Goal: Task Accomplishment & Management: Manage account settings

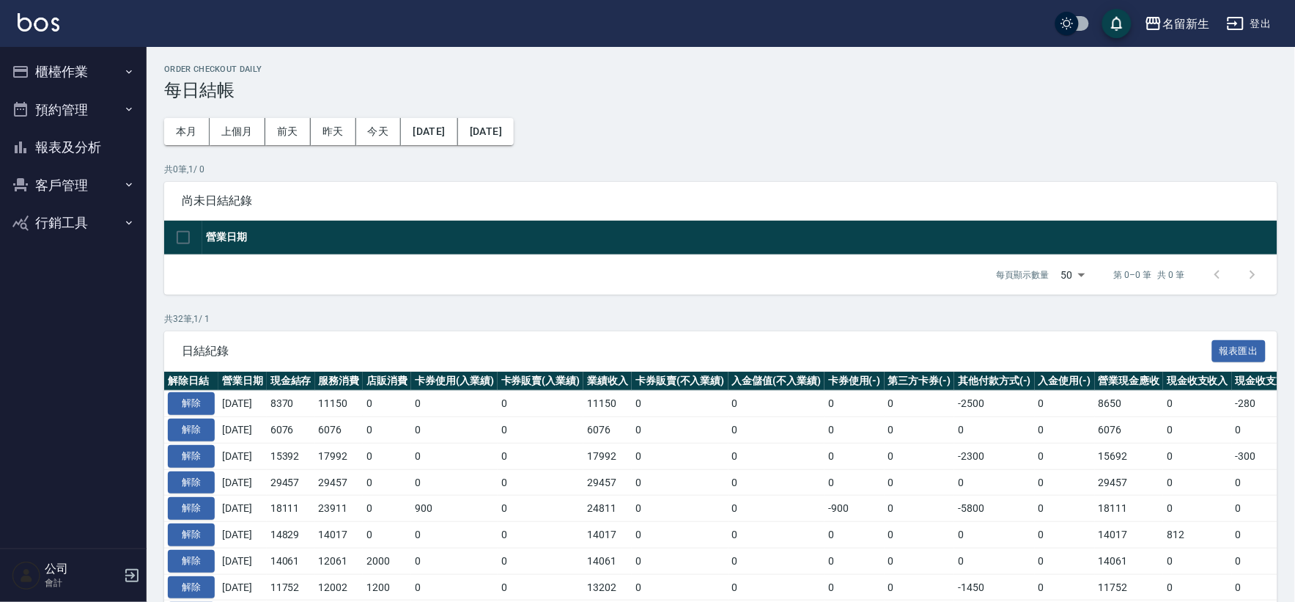
click at [33, 79] on button "櫃檯作業" at bounding box center [73, 72] width 135 height 38
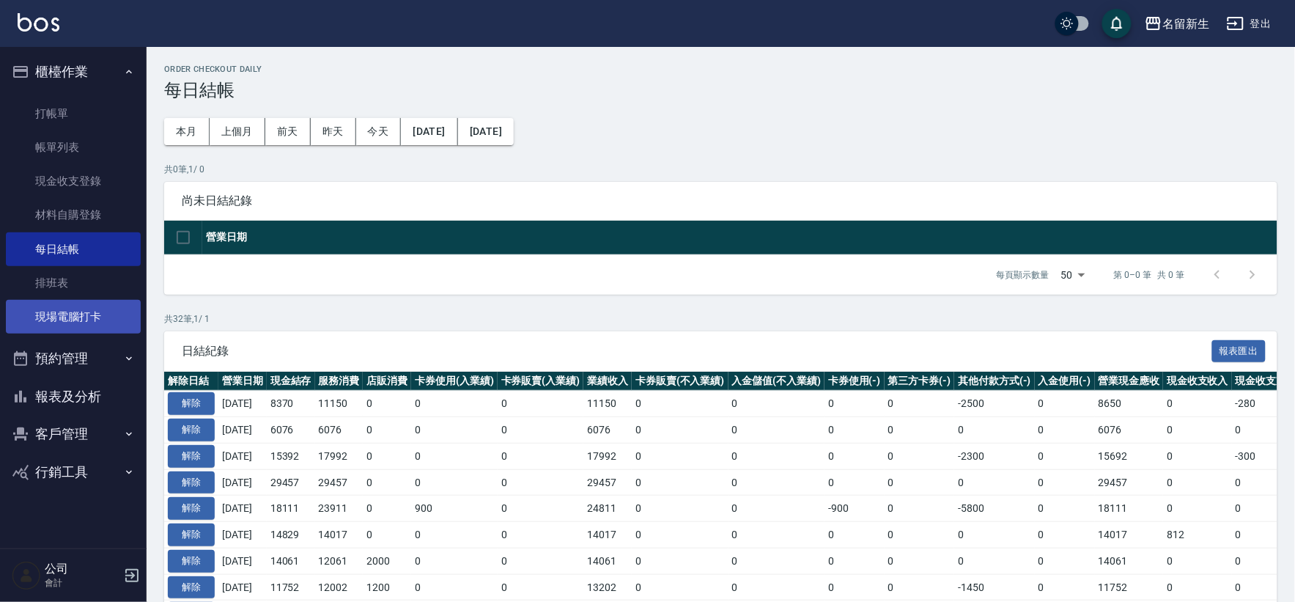
click at [48, 300] on link "現場電腦打卡" at bounding box center [73, 317] width 135 height 34
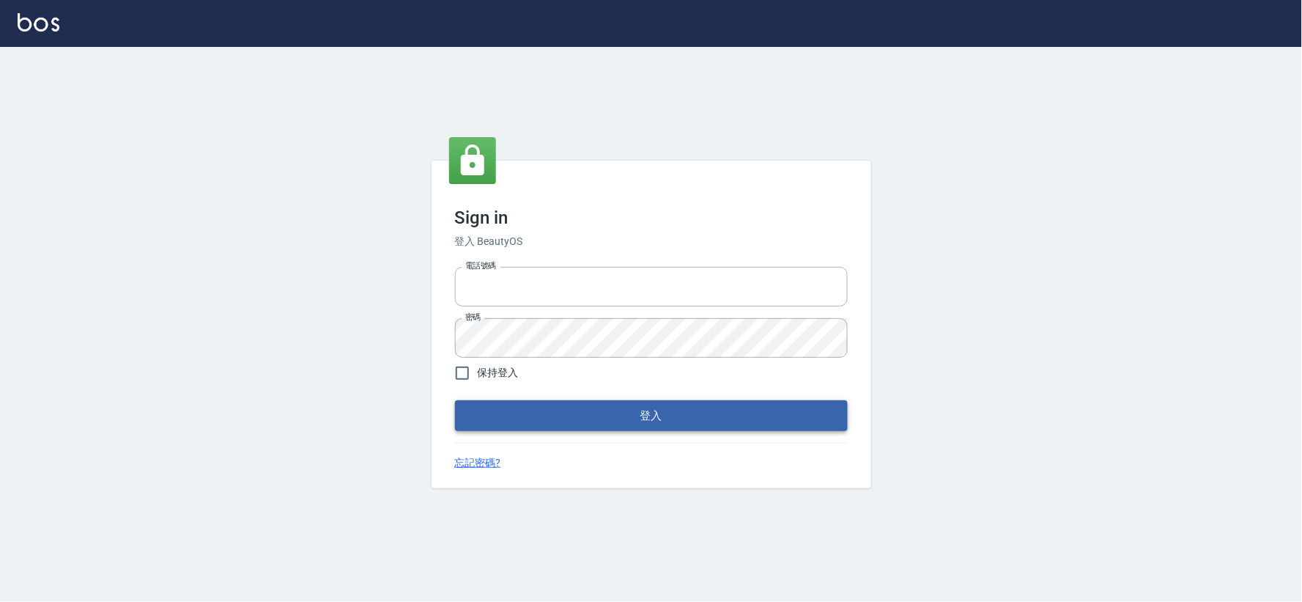
type input "032806709"
click at [635, 418] on button "登入" at bounding box center [651, 415] width 393 height 31
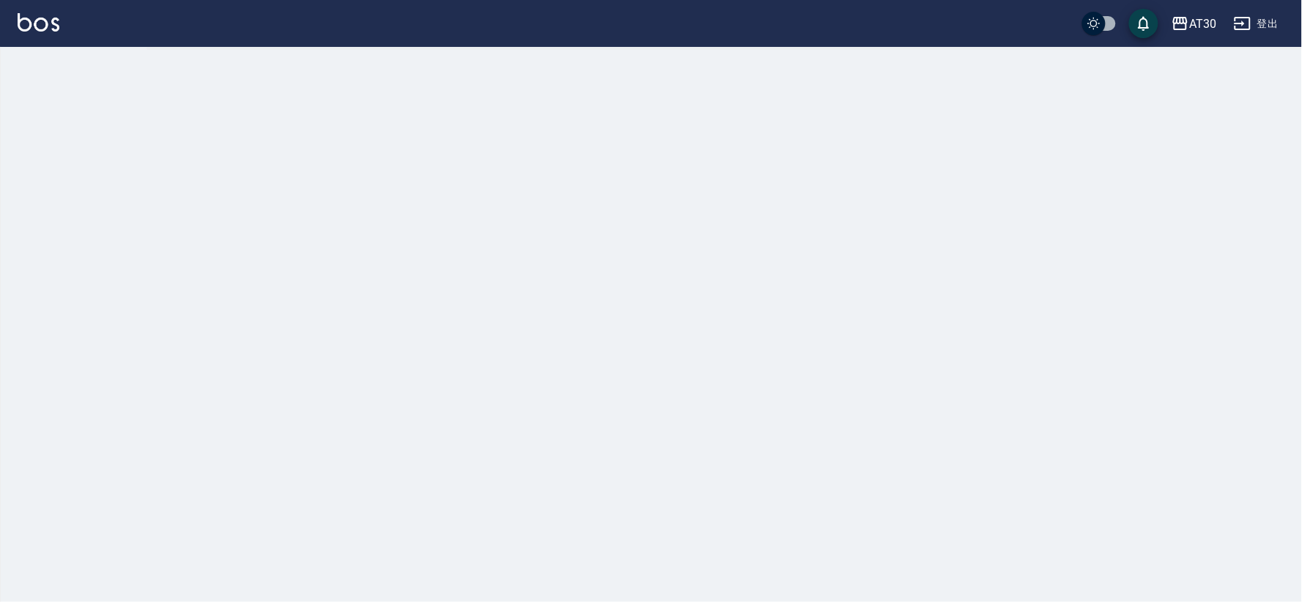
click at [624, 298] on div at bounding box center [651, 301] width 1302 height 602
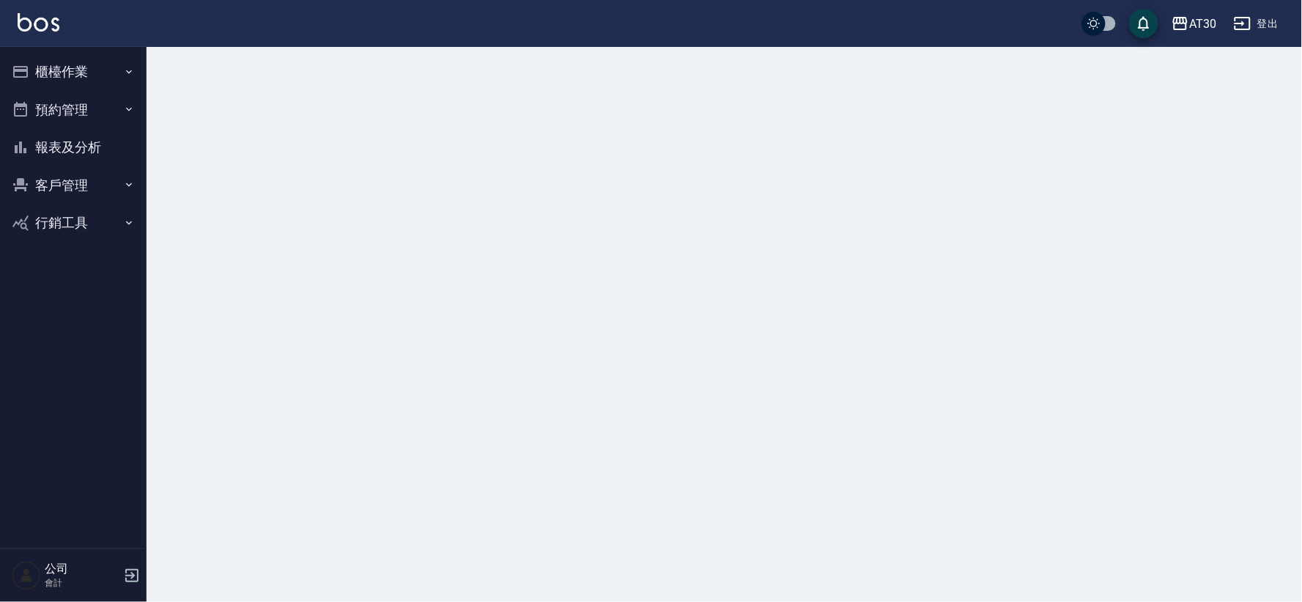
click at [54, 68] on button "櫃檯作業" at bounding box center [73, 72] width 135 height 38
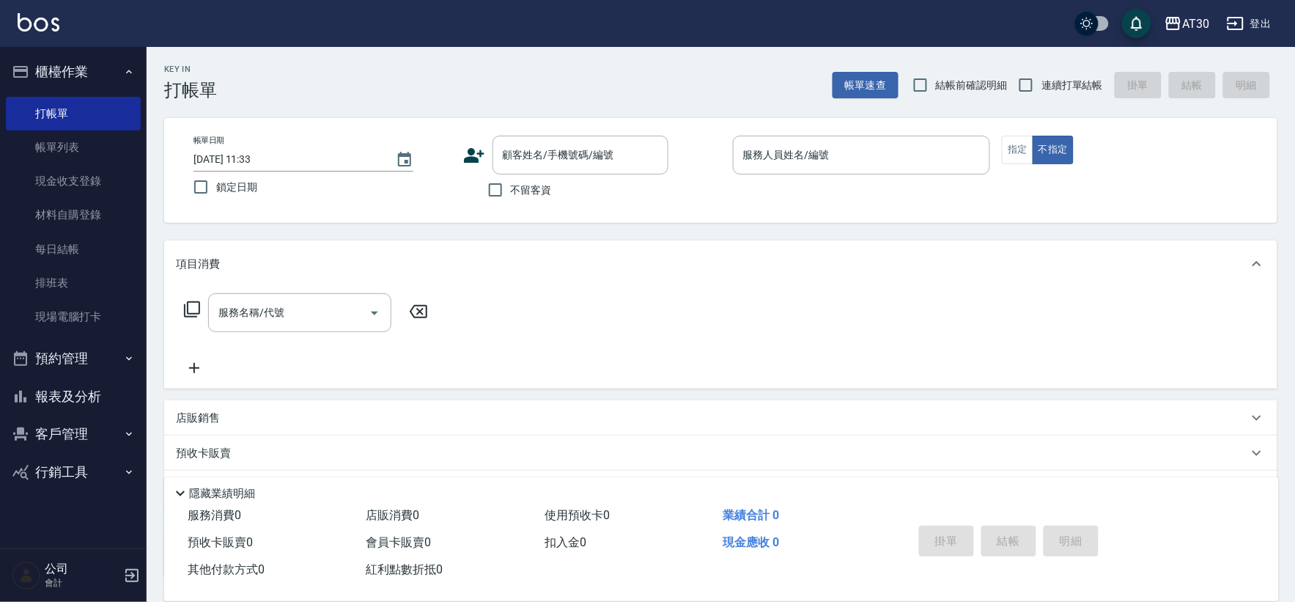
click at [1251, 21] on button "登出" at bounding box center [1249, 23] width 56 height 27
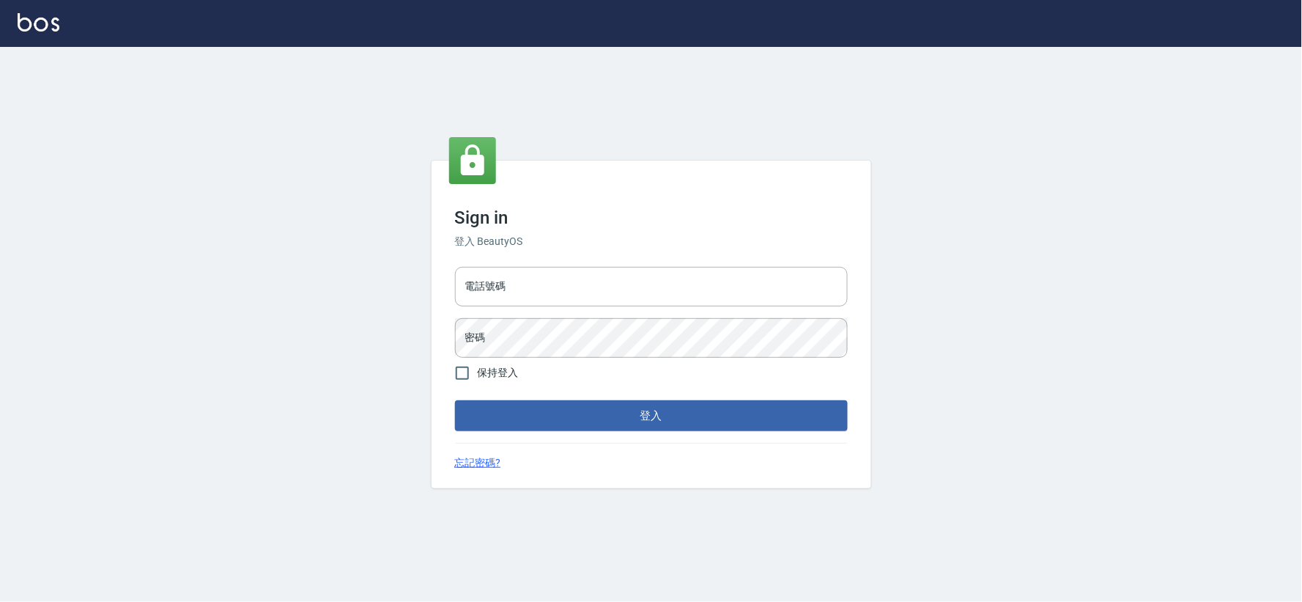
type input "032806709"
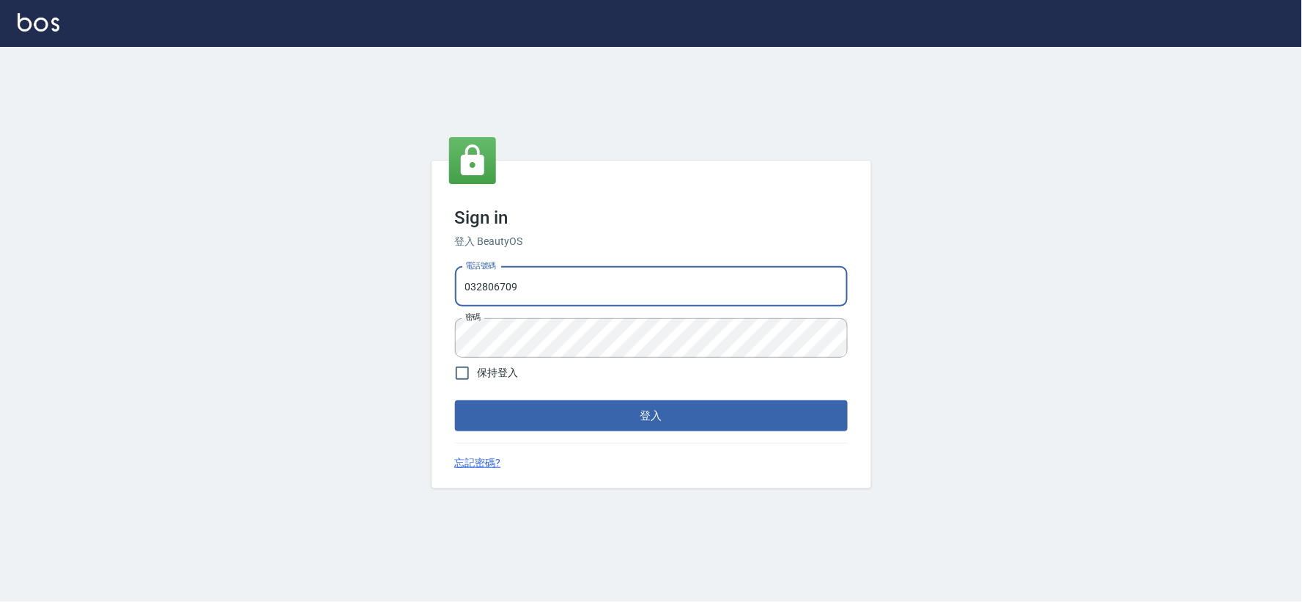
click at [557, 281] on input "032806709" at bounding box center [651, 287] width 393 height 40
type input "034258365"
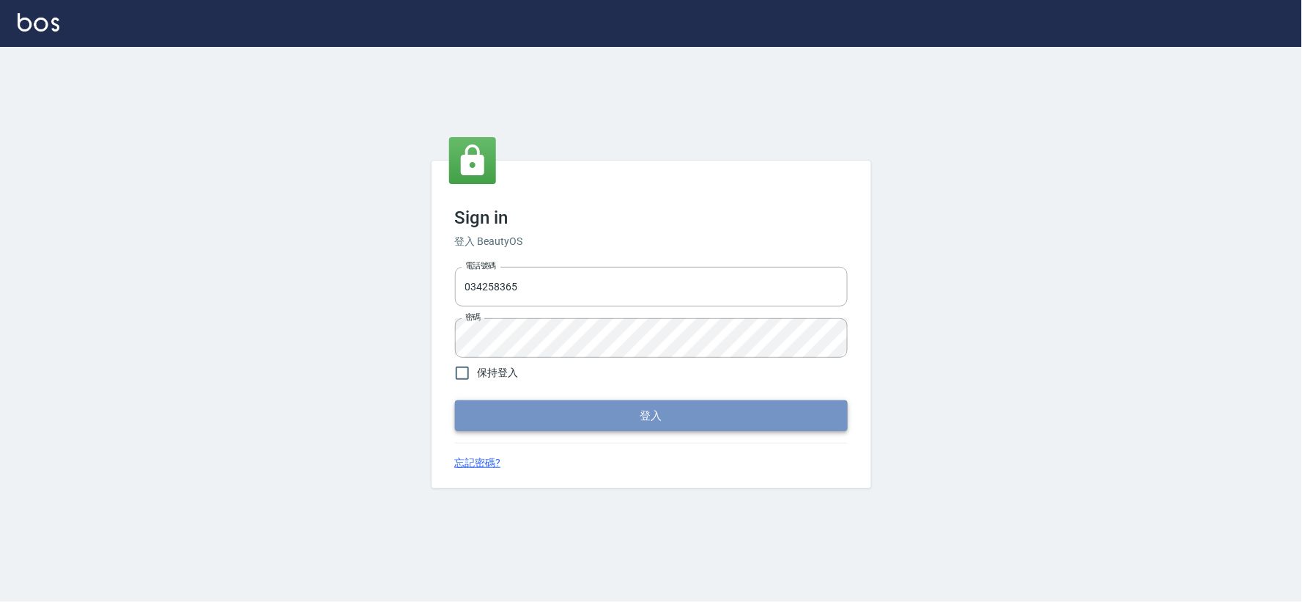
click at [563, 416] on button "登入" at bounding box center [651, 415] width 393 height 31
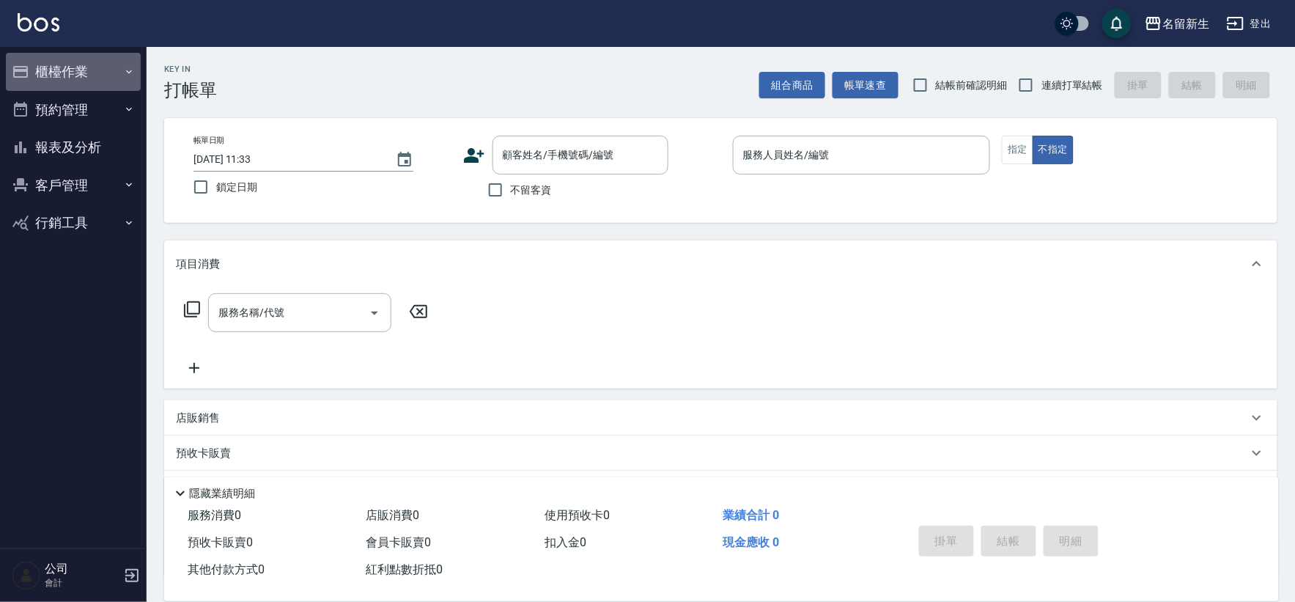
click at [69, 74] on button "櫃檯作業" at bounding box center [73, 72] width 135 height 38
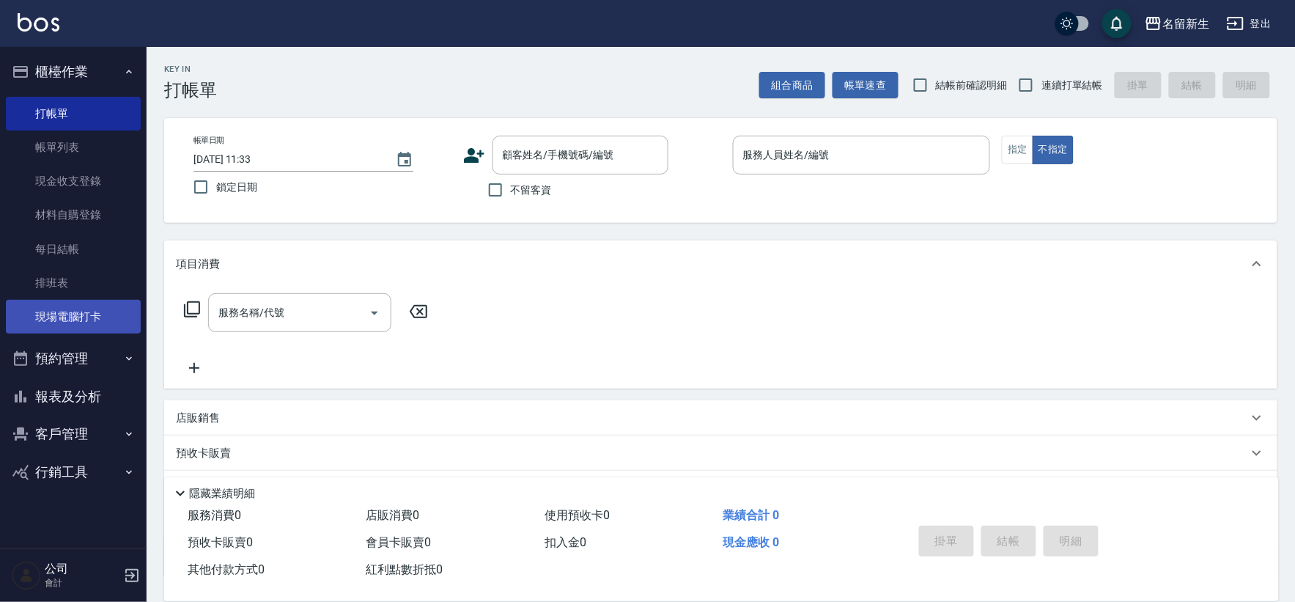
click at [85, 319] on link "現場電腦打卡" at bounding box center [73, 317] width 135 height 34
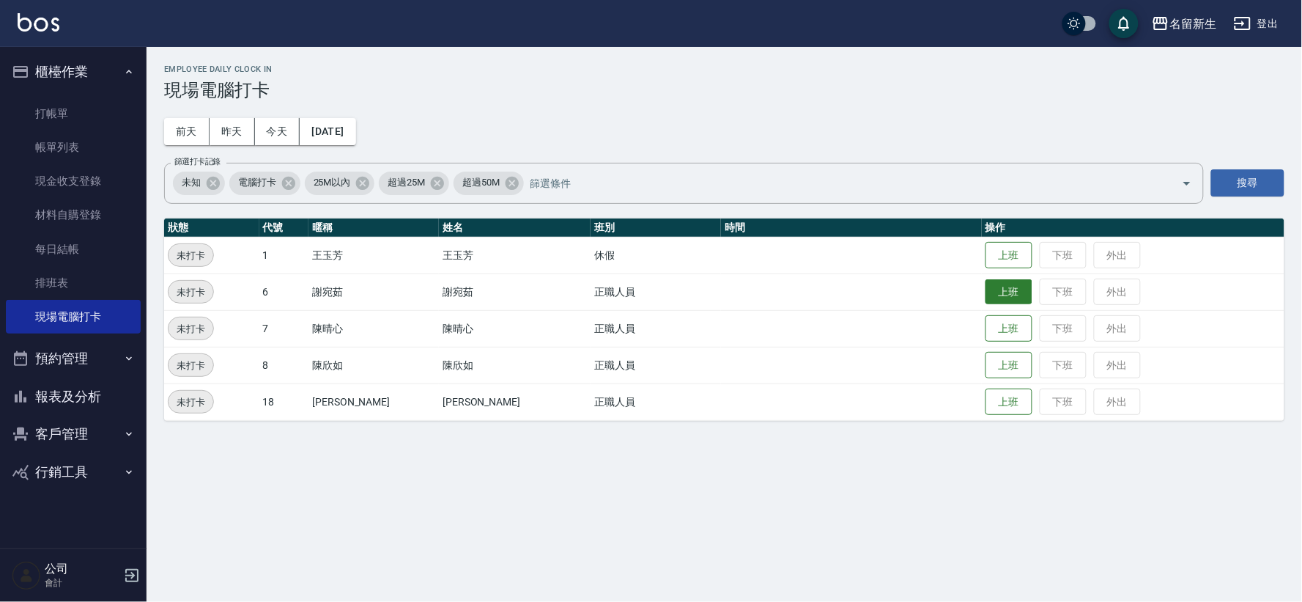
click at [986, 298] on button "上班" at bounding box center [1009, 292] width 47 height 26
click at [986, 326] on button "上班" at bounding box center [1009, 329] width 47 height 26
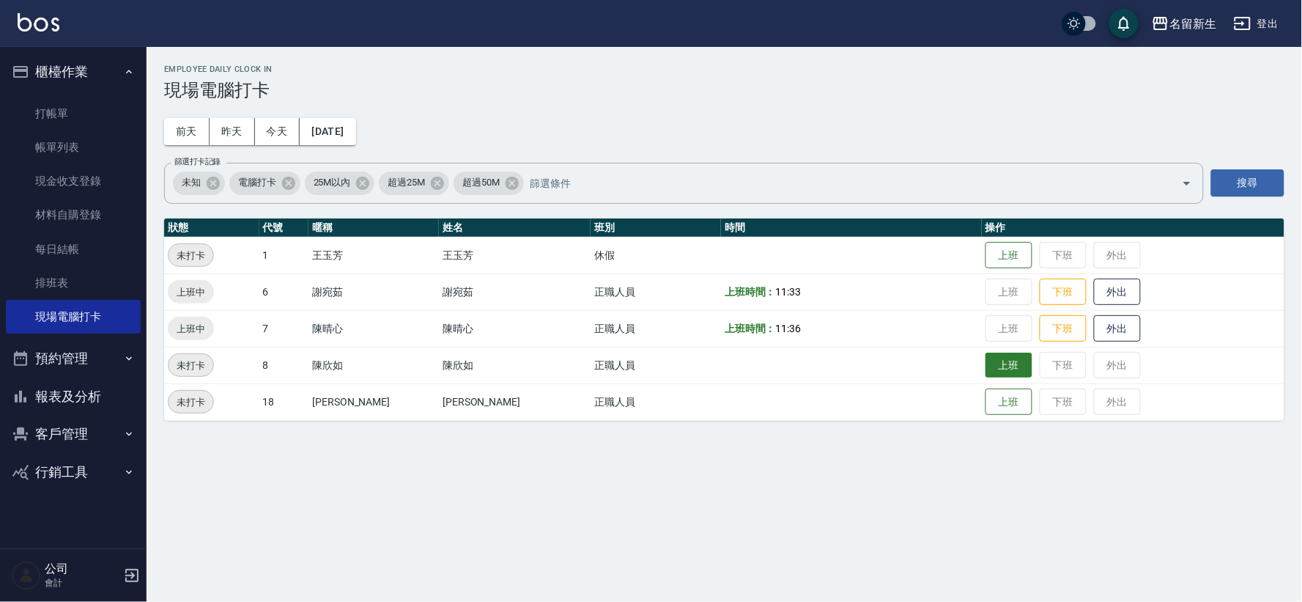
click at [986, 360] on button "上班" at bounding box center [1009, 366] width 47 height 26
click at [86, 64] on button "櫃檯作業" at bounding box center [73, 72] width 135 height 38
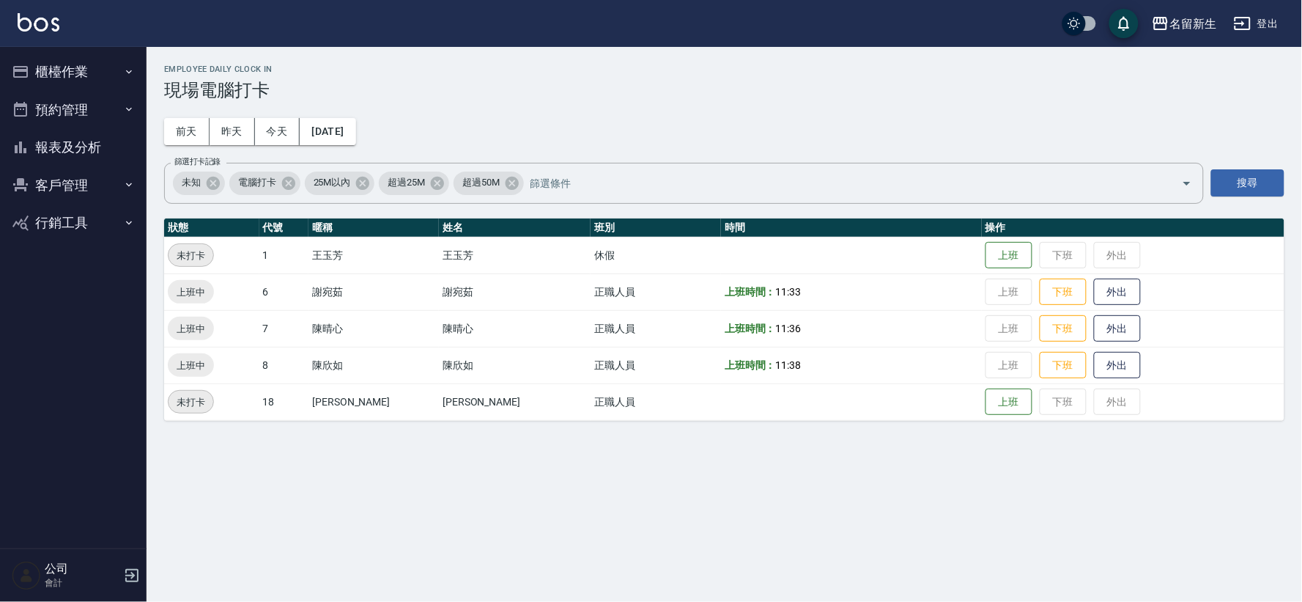
click at [67, 147] on button "報表及分析" at bounding box center [73, 147] width 135 height 38
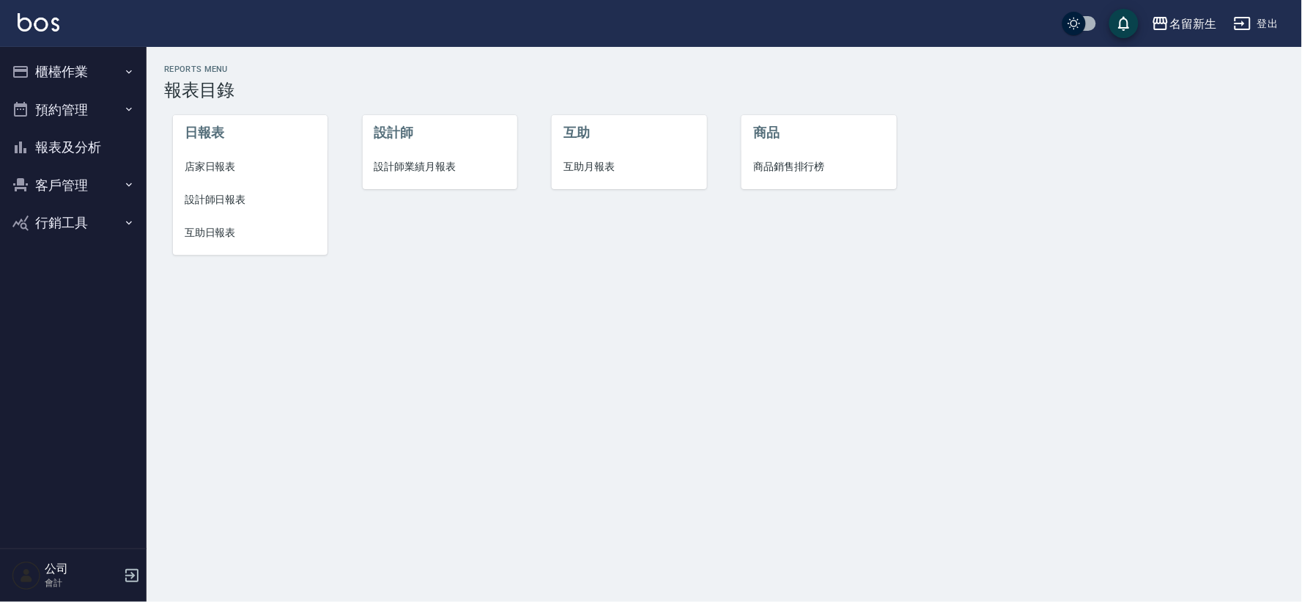
click at [425, 169] on span "設計師業績月報表" at bounding box center [440, 166] width 131 height 15
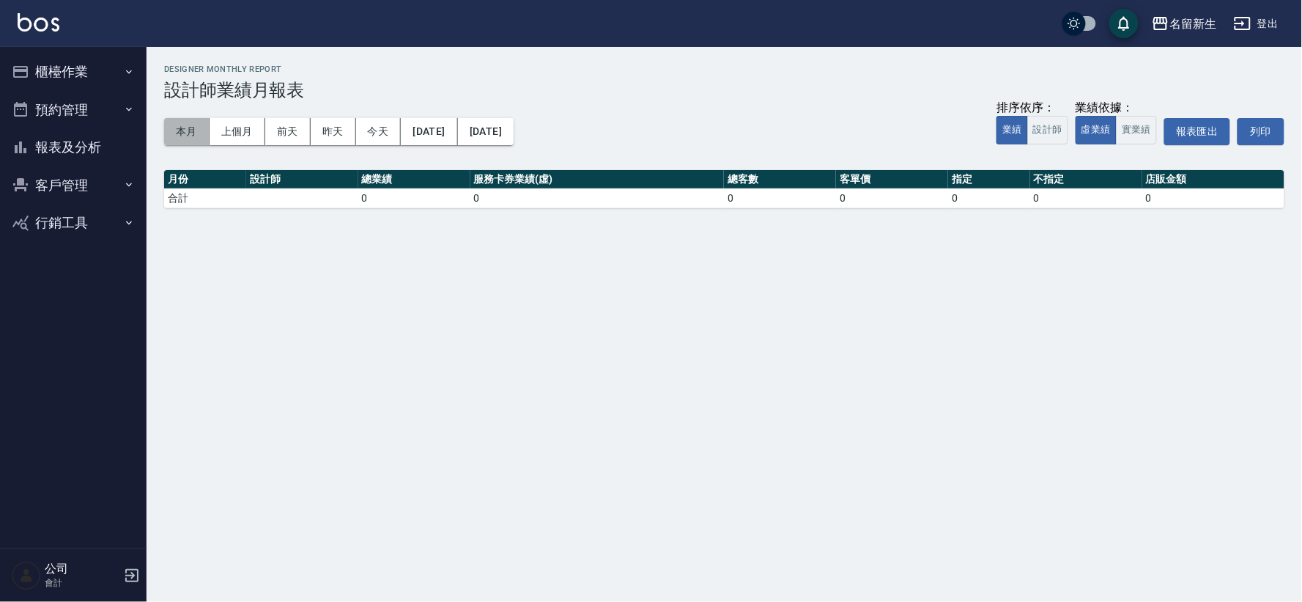
click at [195, 123] on button "本月" at bounding box center [186, 131] width 45 height 27
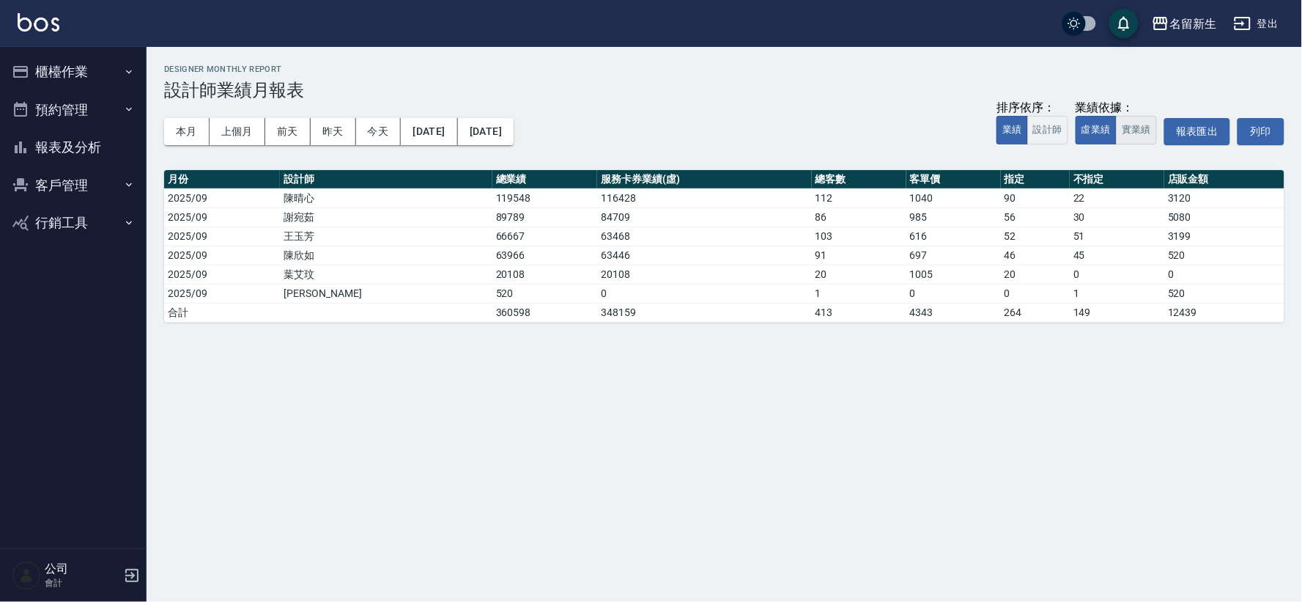
click at [1137, 128] on button "實業績" at bounding box center [1136, 130] width 41 height 29
click at [53, 185] on button "客戶管理" at bounding box center [73, 185] width 135 height 38
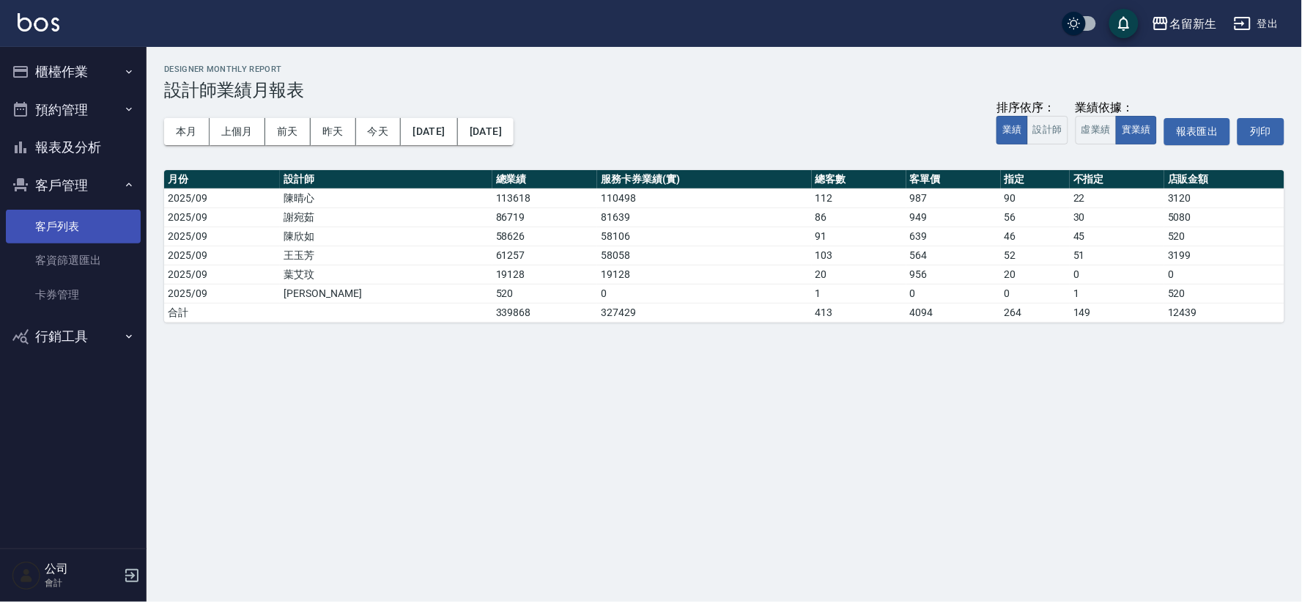
click at [62, 218] on link "客戶列表" at bounding box center [73, 227] width 135 height 34
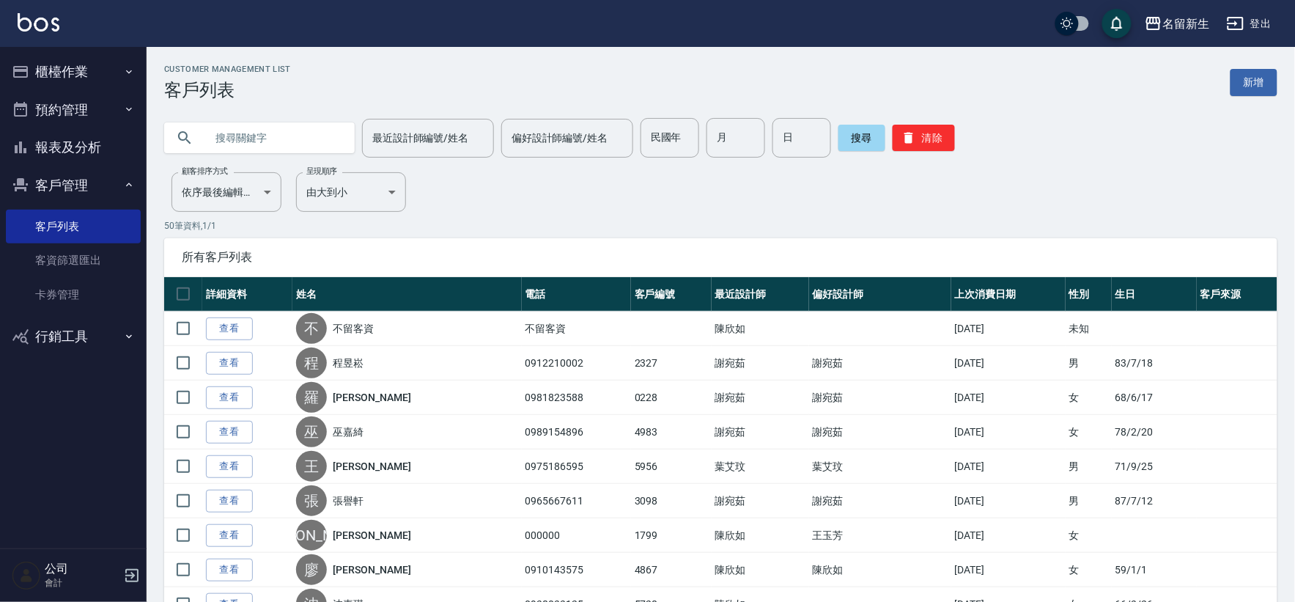
click at [69, 180] on button "客戶管理" at bounding box center [73, 185] width 135 height 38
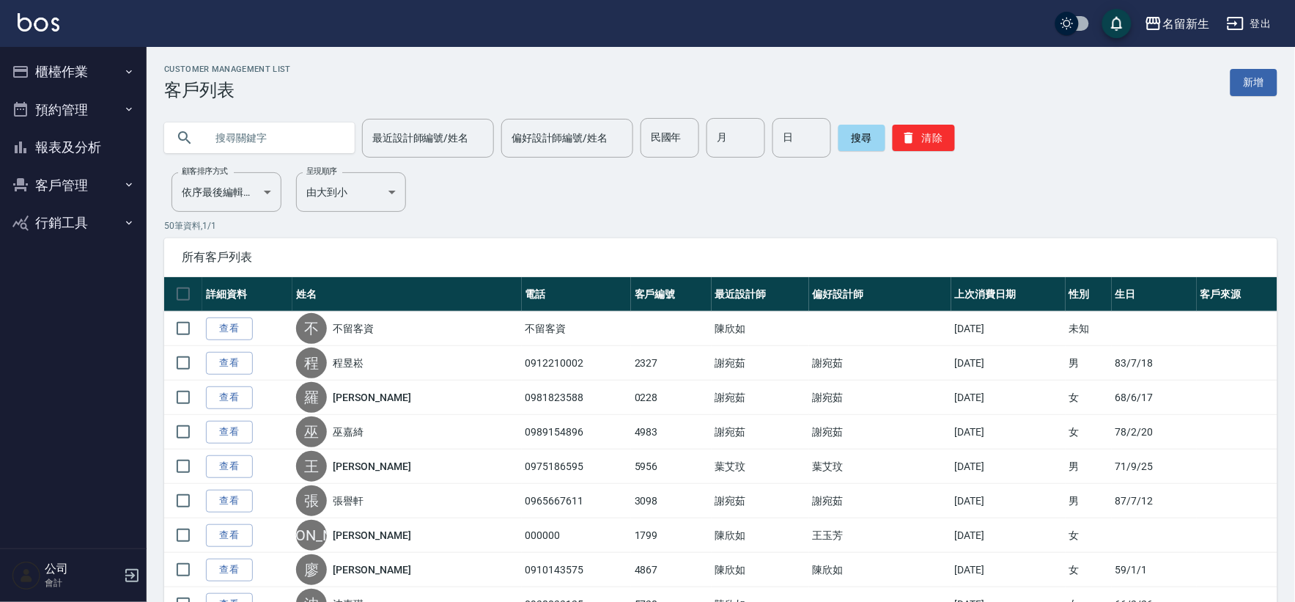
click at [70, 180] on button "客戶管理" at bounding box center [73, 185] width 135 height 38
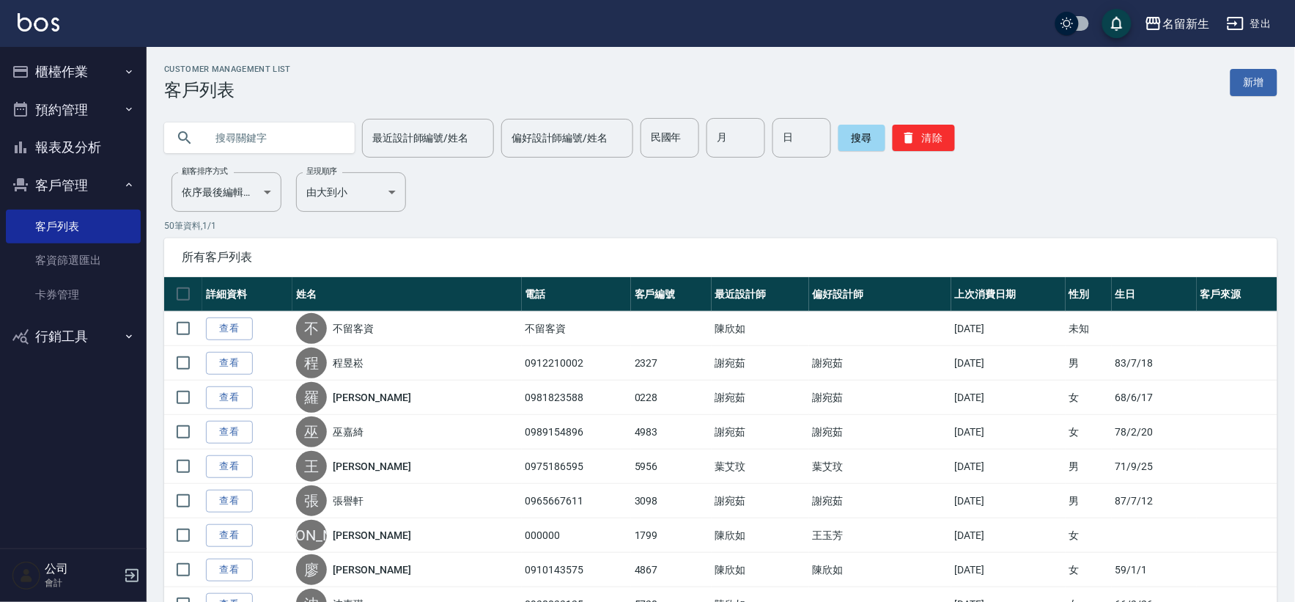
click at [75, 144] on button "報表及分析" at bounding box center [73, 147] width 135 height 38
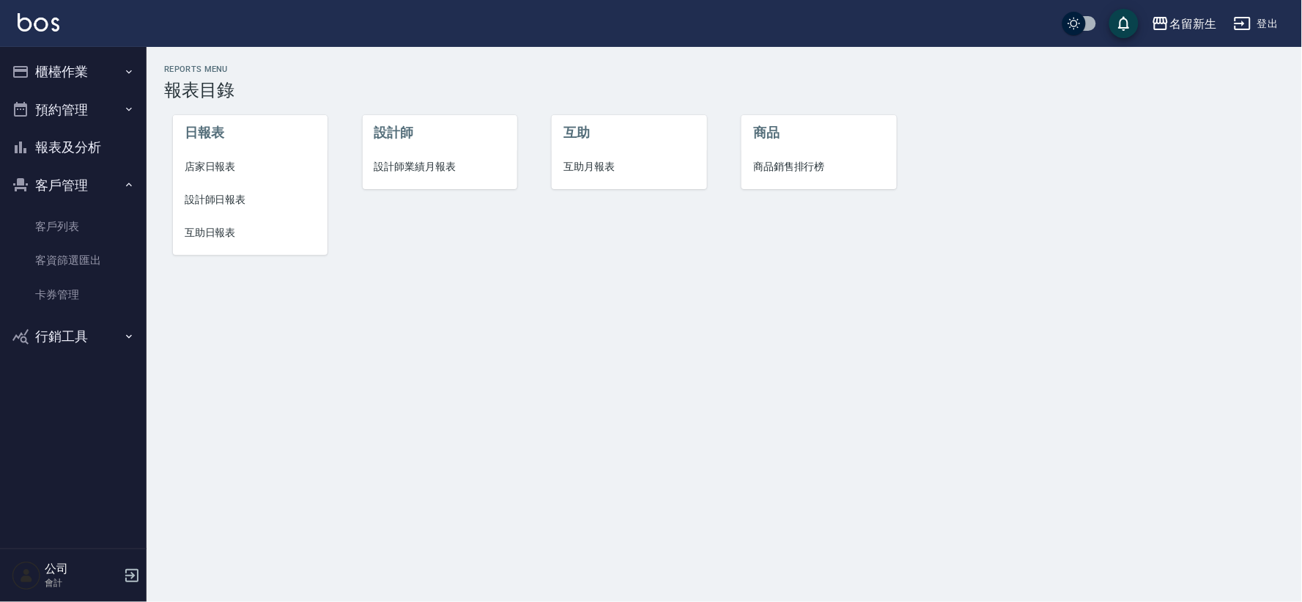
click at [409, 176] on li "設計師業績月報表" at bounding box center [440, 166] width 155 height 33
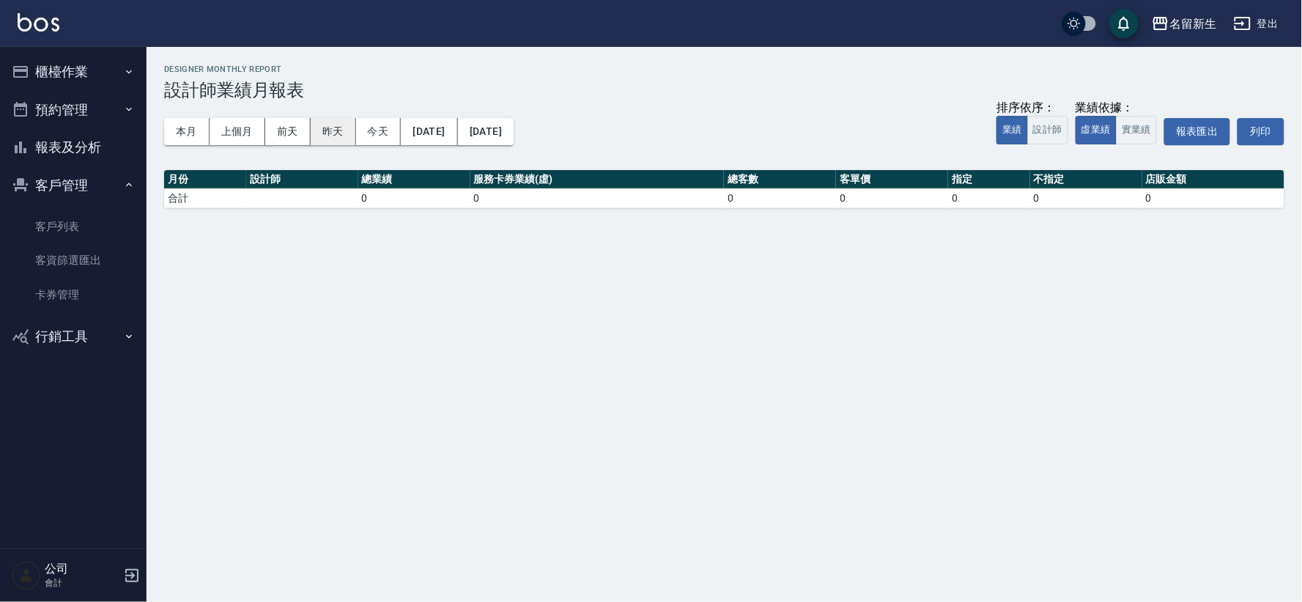
click at [339, 133] on button "昨天" at bounding box center [333, 131] width 45 height 27
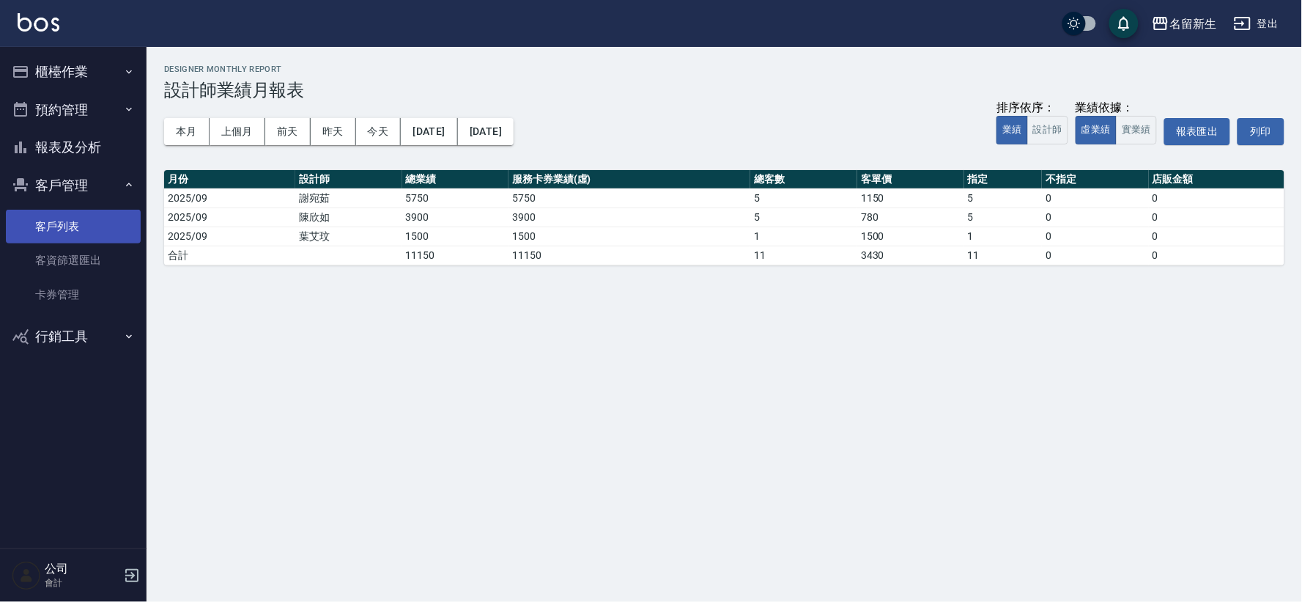
click at [98, 213] on link "客戶列表" at bounding box center [73, 227] width 135 height 34
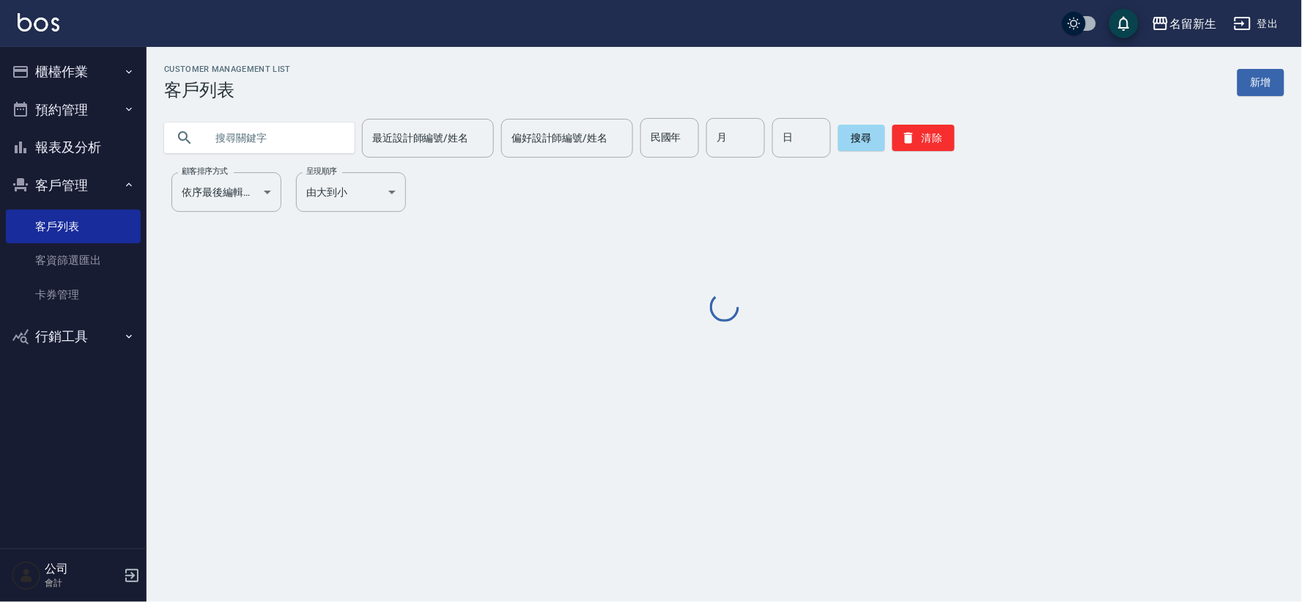
click at [279, 134] on input "text" at bounding box center [274, 138] width 138 height 40
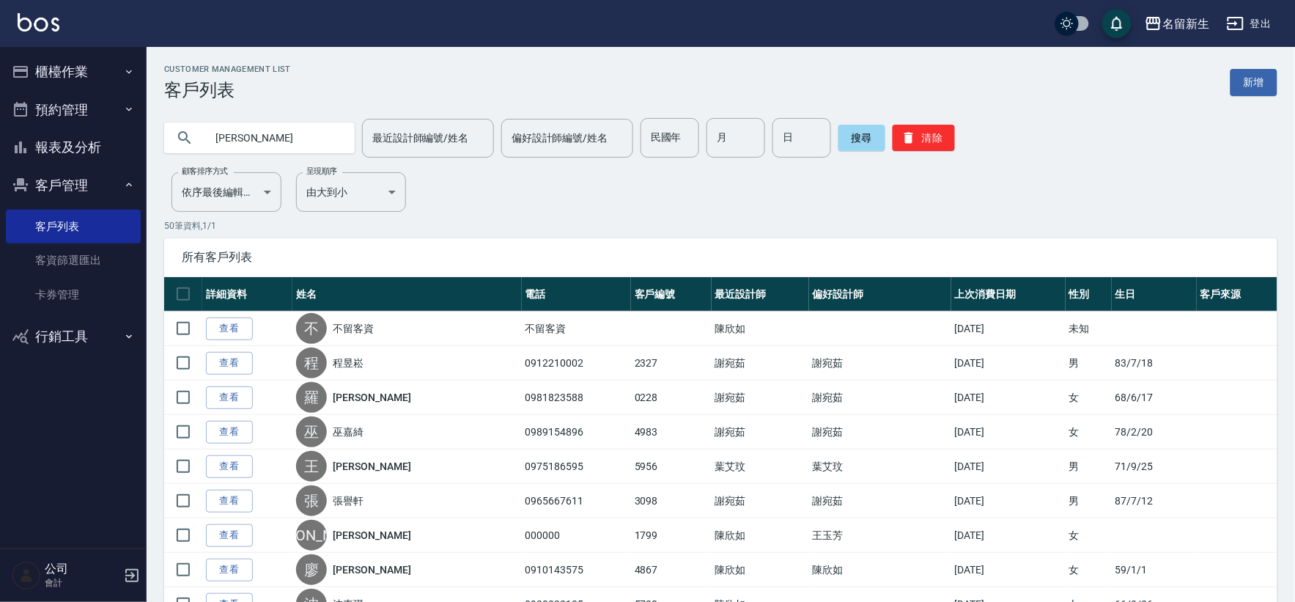
type input "黃智"
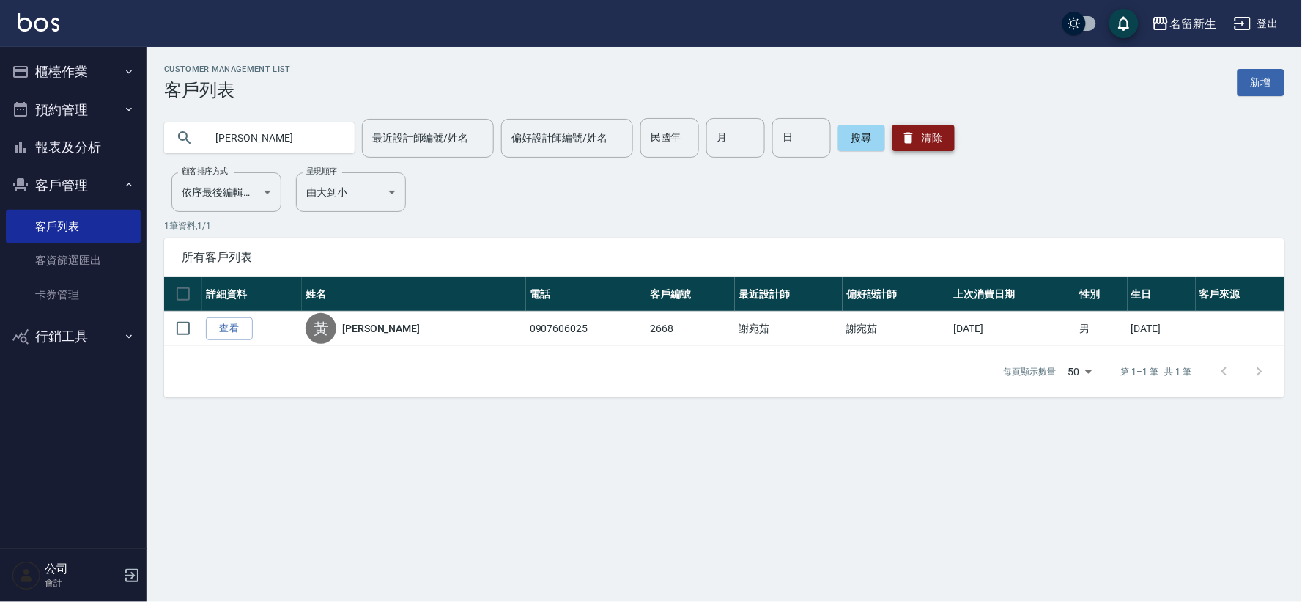
click at [926, 139] on button "清除" at bounding box center [924, 138] width 62 height 26
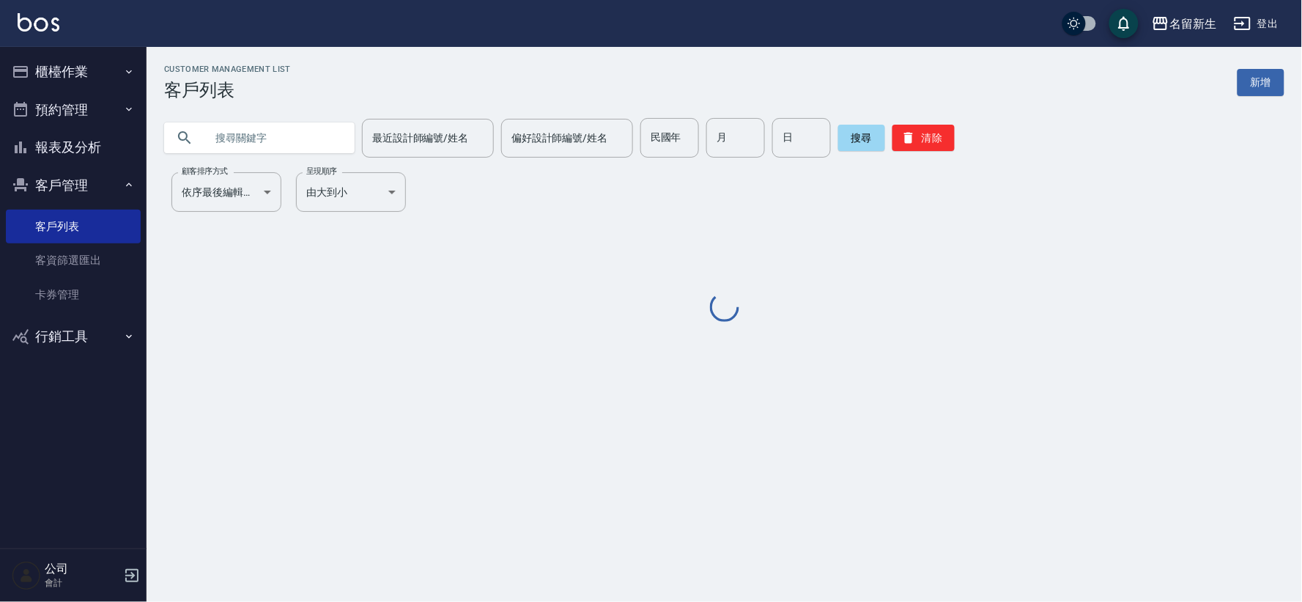
click at [292, 136] on input "text" at bounding box center [274, 138] width 138 height 40
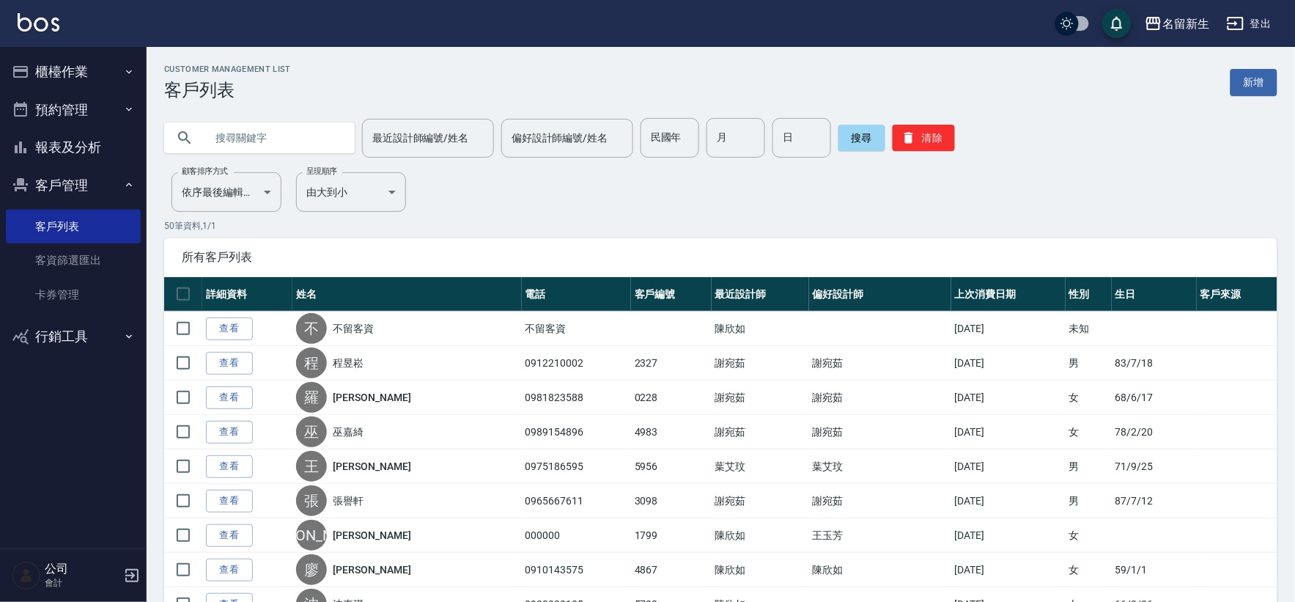
click at [239, 140] on input "text" at bounding box center [274, 138] width 138 height 40
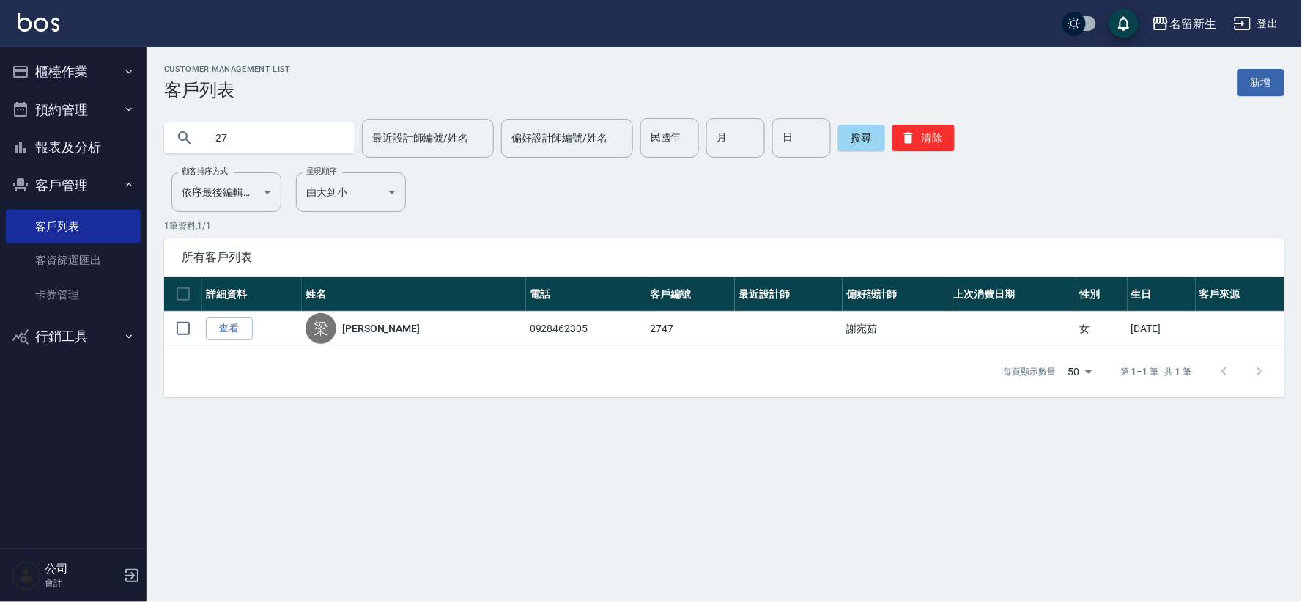
type input "2"
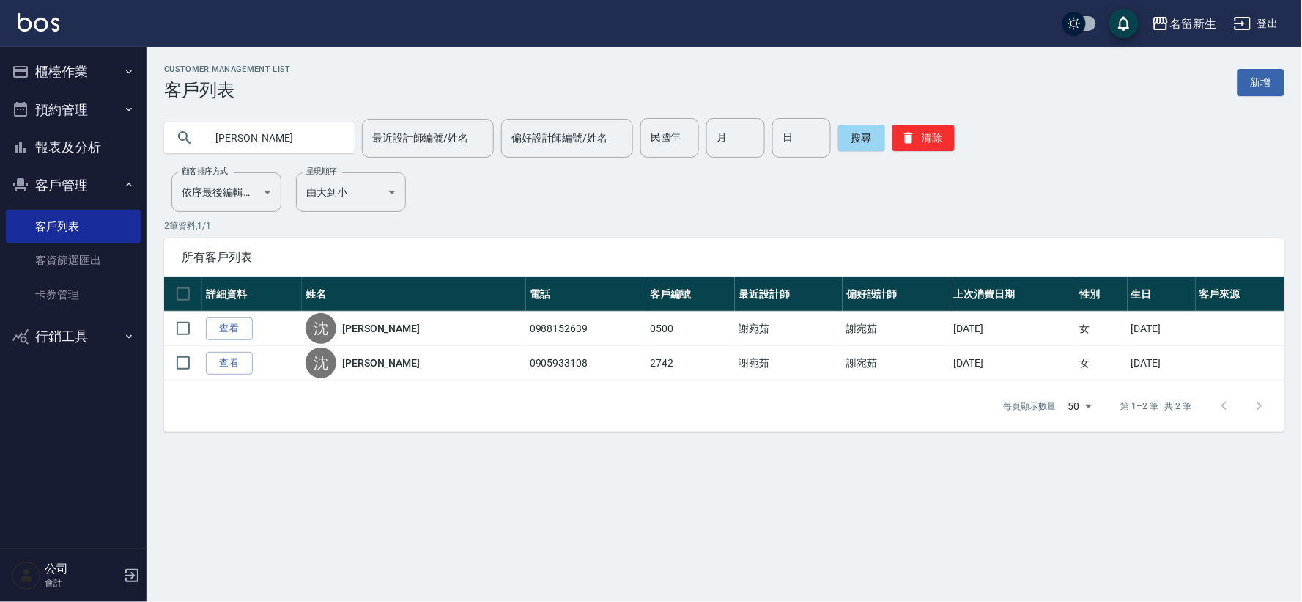
type input "沈"
type input "吳芬"
